Goal: Task Accomplishment & Management: Manage account settings

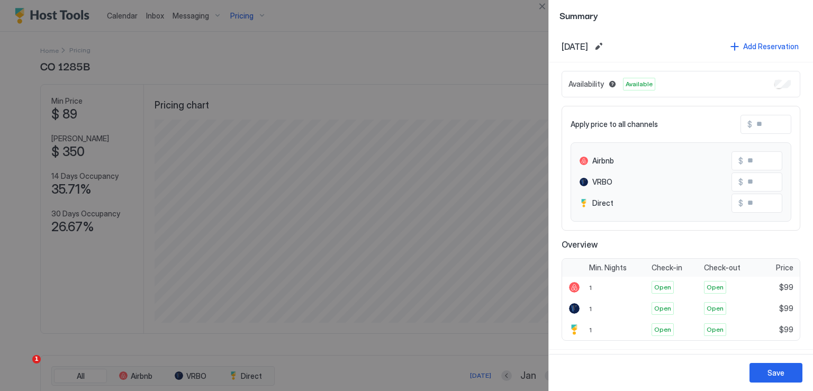
scroll to position [203, 610]
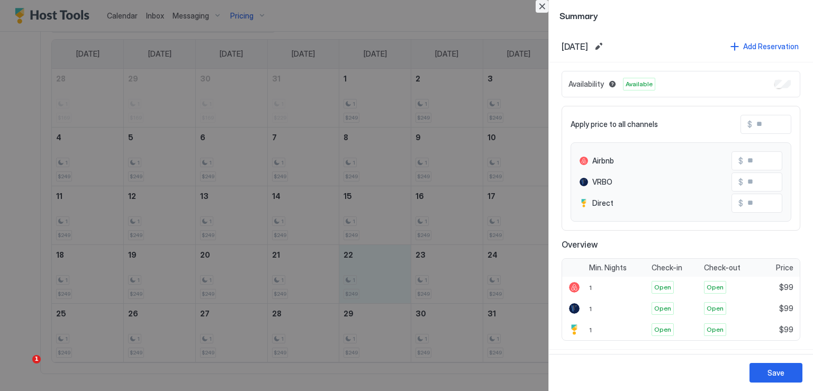
click at [540, 7] on button "Close" at bounding box center [542, 6] width 13 height 13
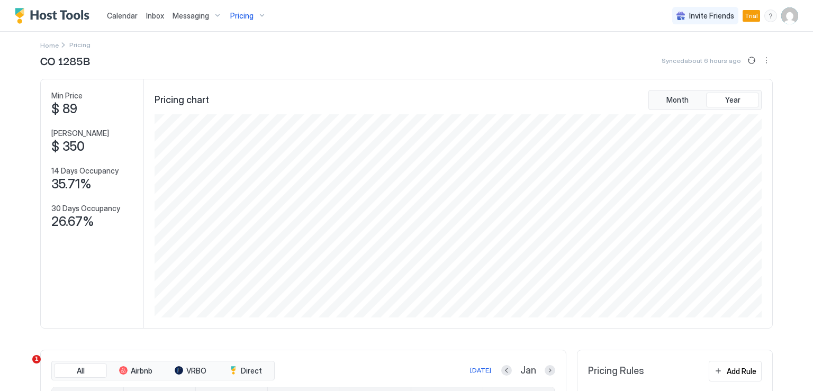
scroll to position [0, 0]
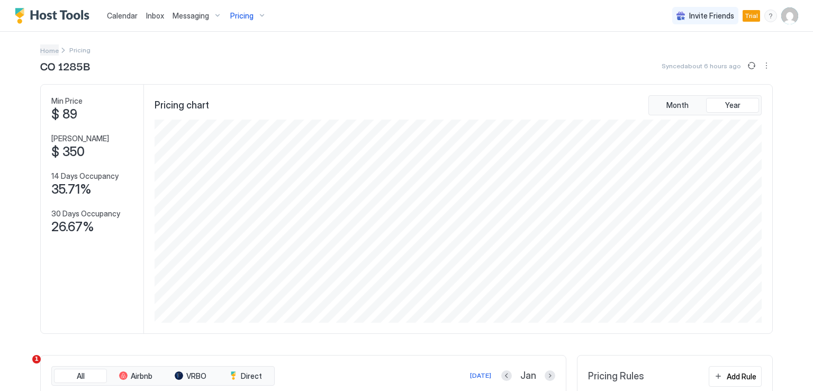
click at [47, 50] on span "Home" at bounding box center [49, 51] width 19 height 8
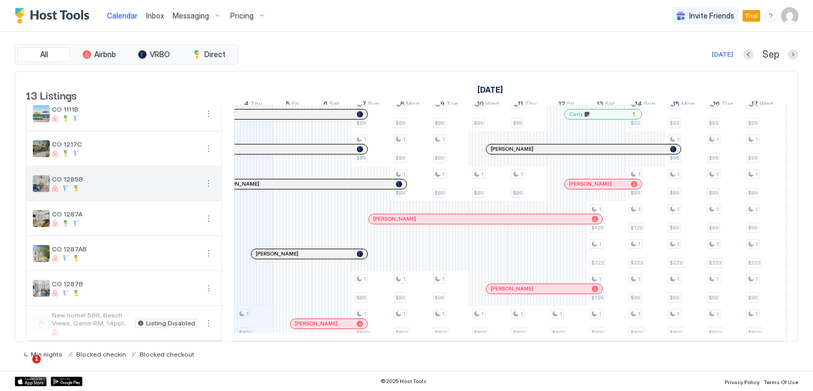
scroll to position [189, 0]
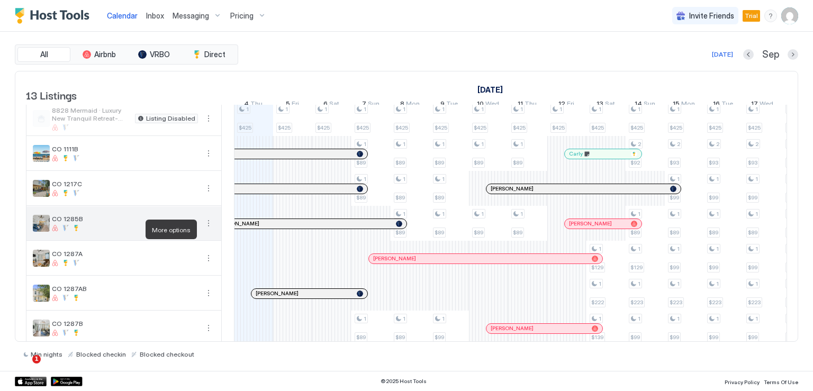
click at [205, 228] on button "More options" at bounding box center [208, 223] width 13 height 13
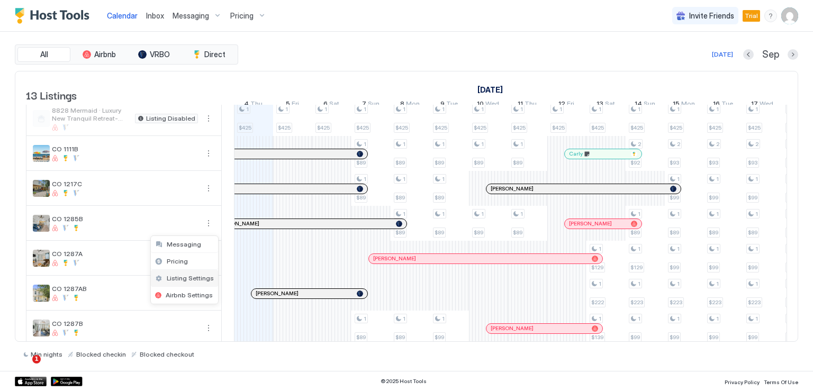
click at [190, 275] on span "Listing Settings" at bounding box center [190, 278] width 47 height 8
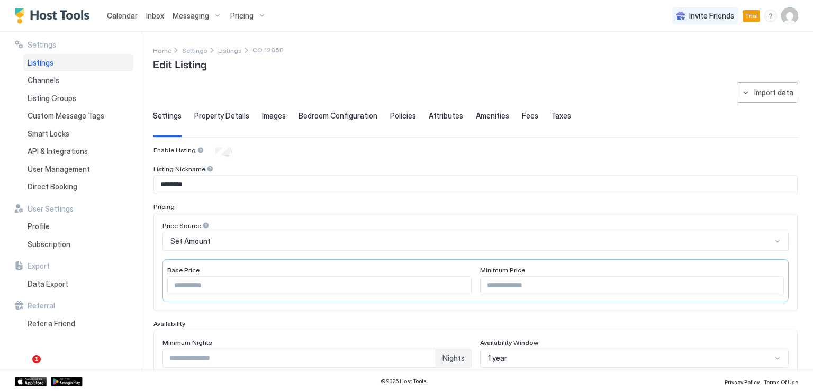
click at [124, 19] on span "Calendar" at bounding box center [122, 15] width 31 height 9
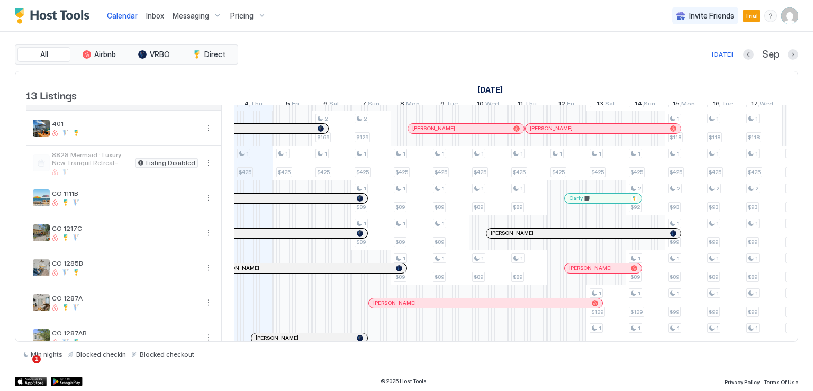
scroll to position [159, 0]
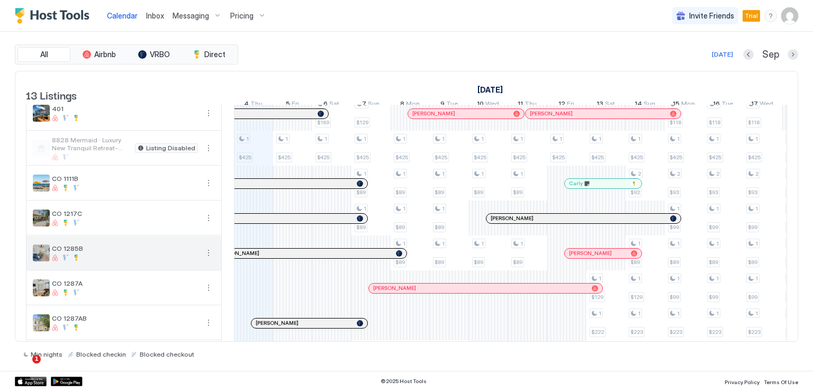
click at [208, 258] on button "More options" at bounding box center [208, 253] width 13 height 13
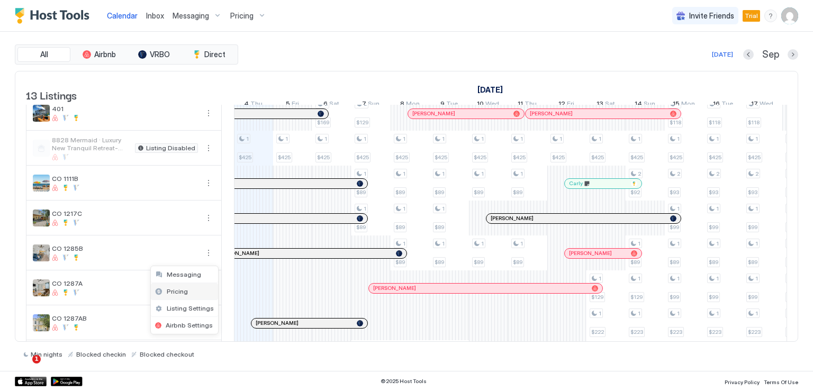
click at [184, 291] on span "Pricing" at bounding box center [177, 292] width 21 height 8
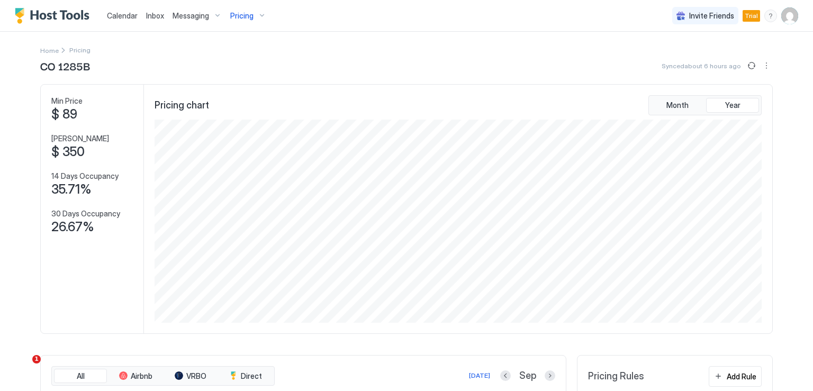
click at [124, 17] on span "Calendar" at bounding box center [122, 15] width 31 height 9
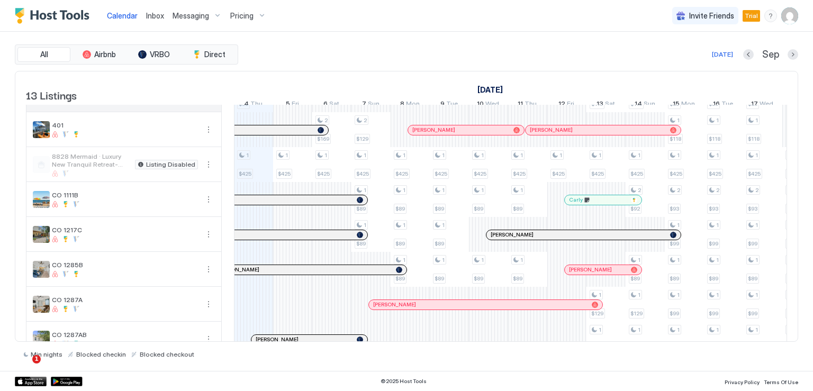
scroll to position [159, 0]
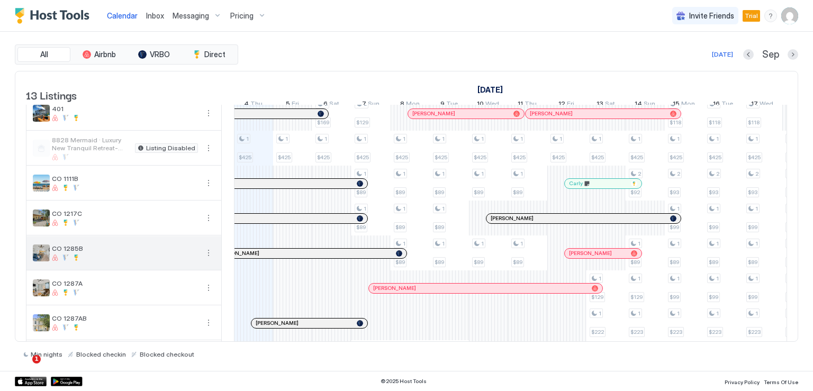
click at [209, 259] on button "More options" at bounding box center [208, 253] width 13 height 13
